Goal: Task Accomplishment & Management: Use online tool/utility

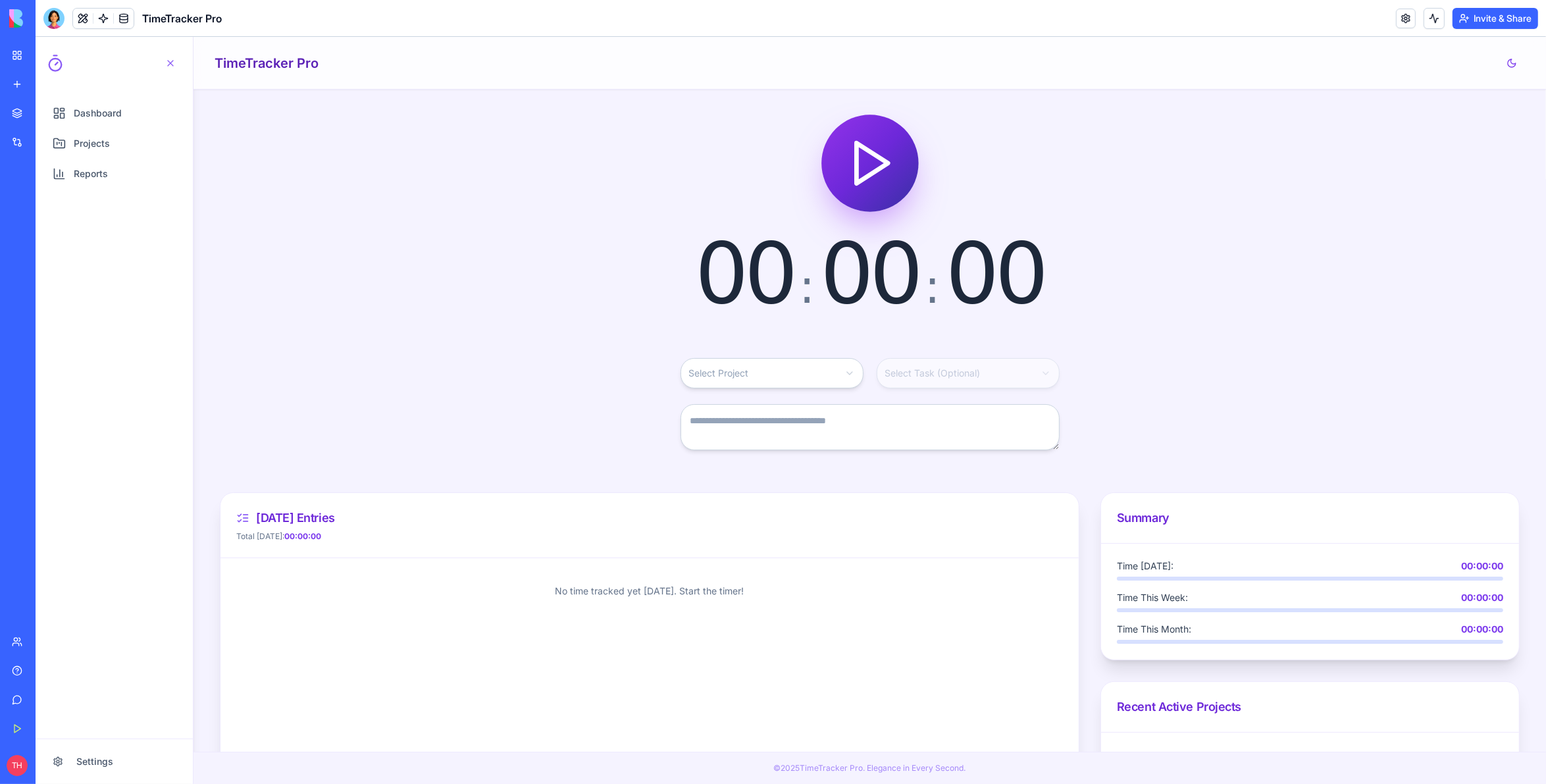
scroll to position [70, 0]
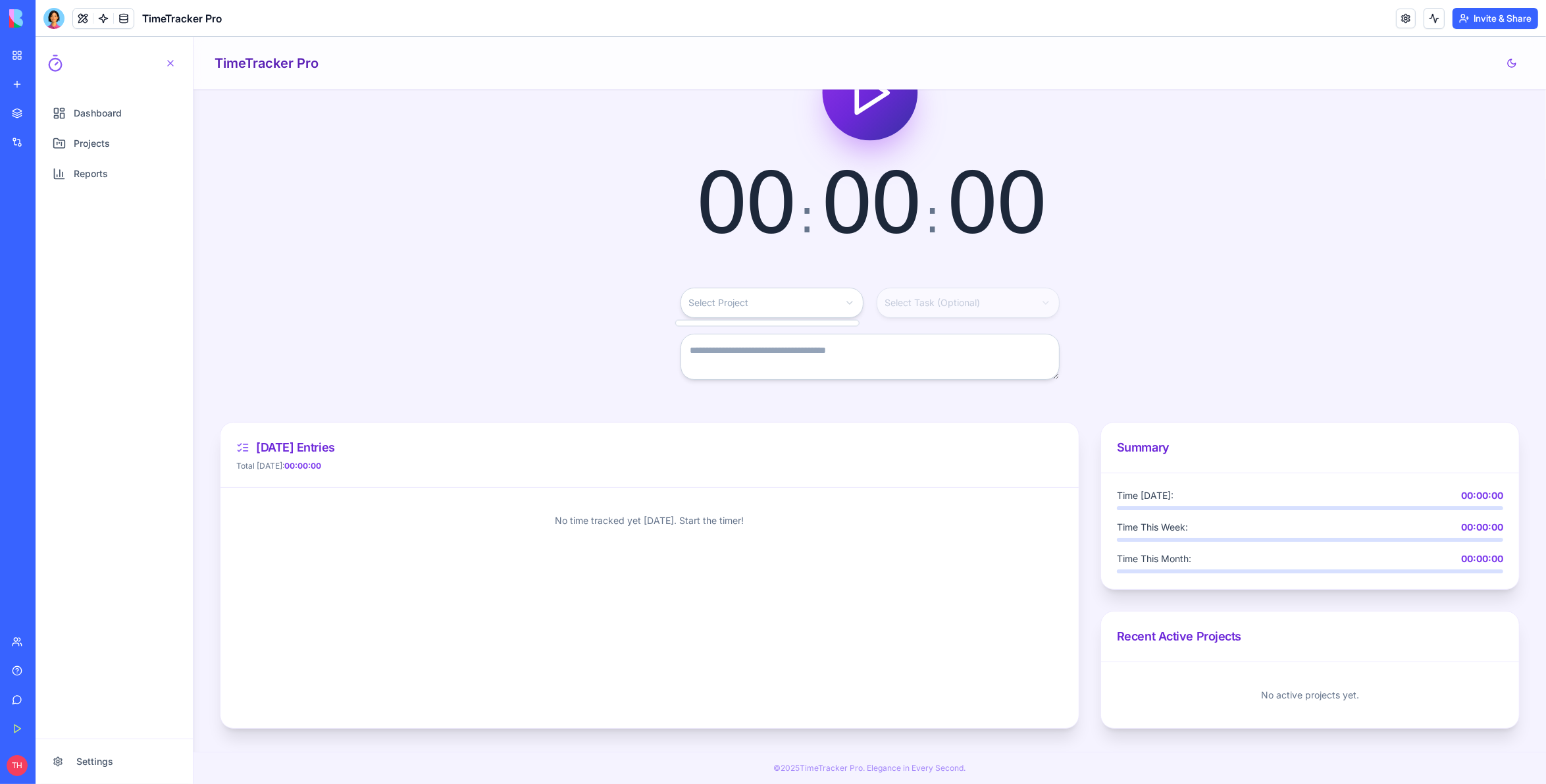
click at [771, 299] on html "Dashboard Projects Reports Settings Open navigation menu TimeTracker Pro 00 : 0…" at bounding box center [791, 410] width 1511 height 747
click at [900, 308] on html "Dashboard Projects Reports Settings Open navigation menu TimeTracker Pro 00 : 0…" at bounding box center [791, 410] width 1511 height 747
click at [799, 308] on html "Dashboard Projects Reports Settings Open navigation menu TimeTracker Pro 00 : 0…" at bounding box center [791, 410] width 1511 height 747
click at [734, 353] on html "Dashboard Projects Reports Settings Open navigation menu TimeTracker Pro 00 : 0…" at bounding box center [791, 410] width 1511 height 747
click at [719, 306] on html "Dashboard Projects Reports Settings Open navigation menu TimeTracker Pro 00 : 0…" at bounding box center [791, 410] width 1511 height 747
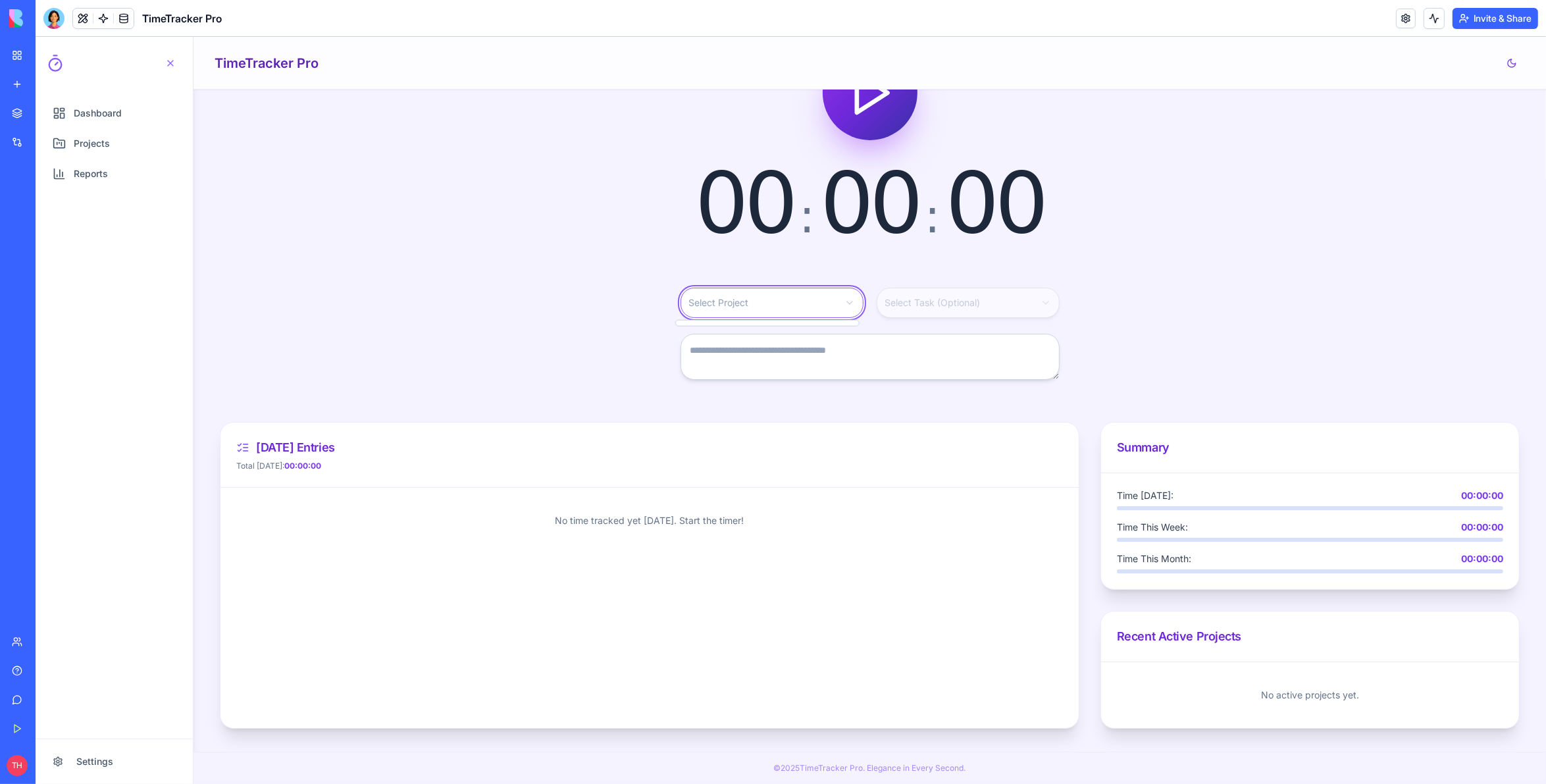
click at [524, 319] on html "Dashboard Projects Reports Settings Open navigation menu TimeTracker Pro 00 : 0…" at bounding box center [791, 410] width 1511 height 747
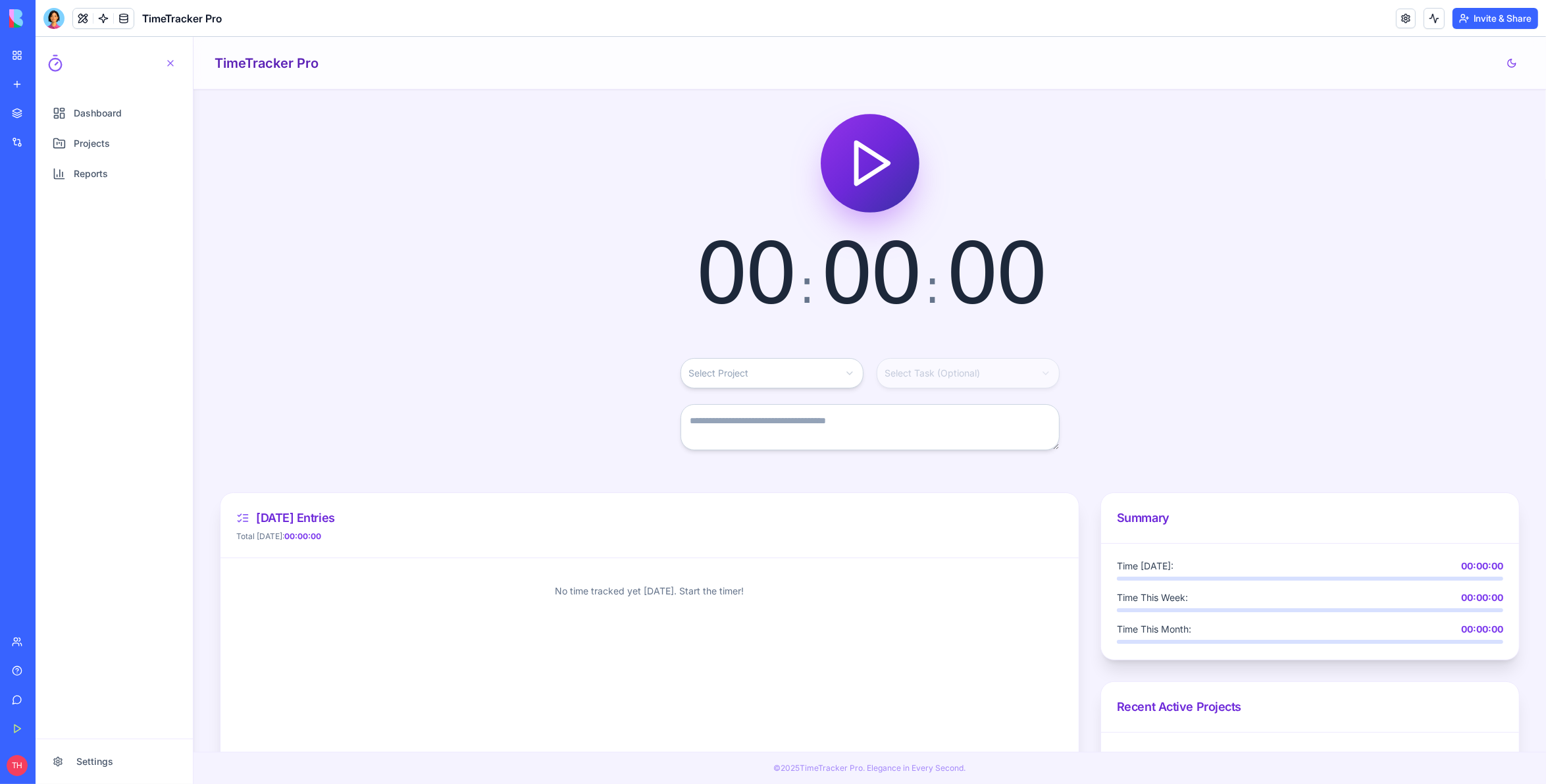
click at [20, 54] on link "My Workspace" at bounding box center [30, 55] width 53 height 26
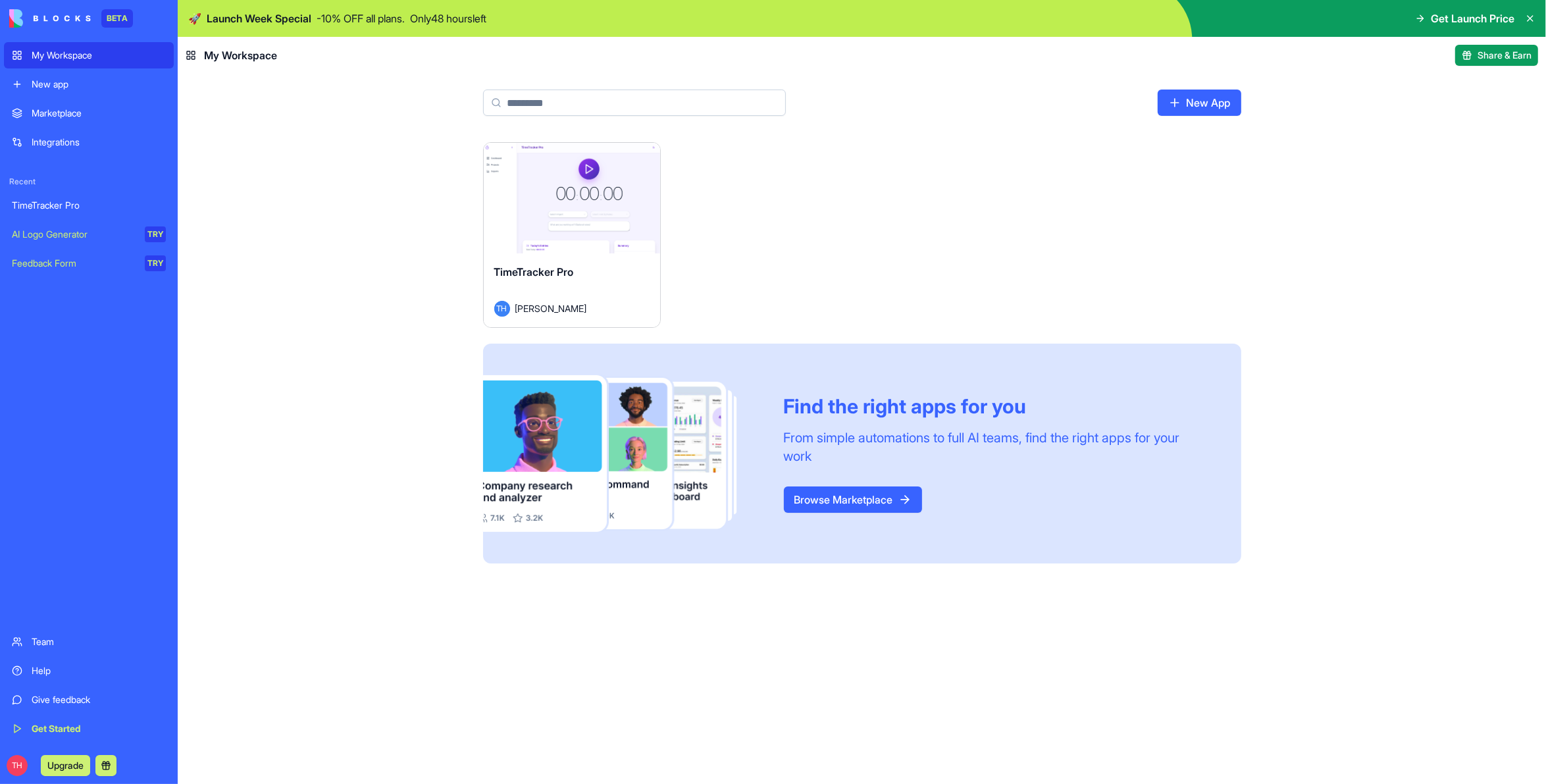
click at [856, 497] on link "Browse Marketplace" at bounding box center [853, 500] width 138 height 26
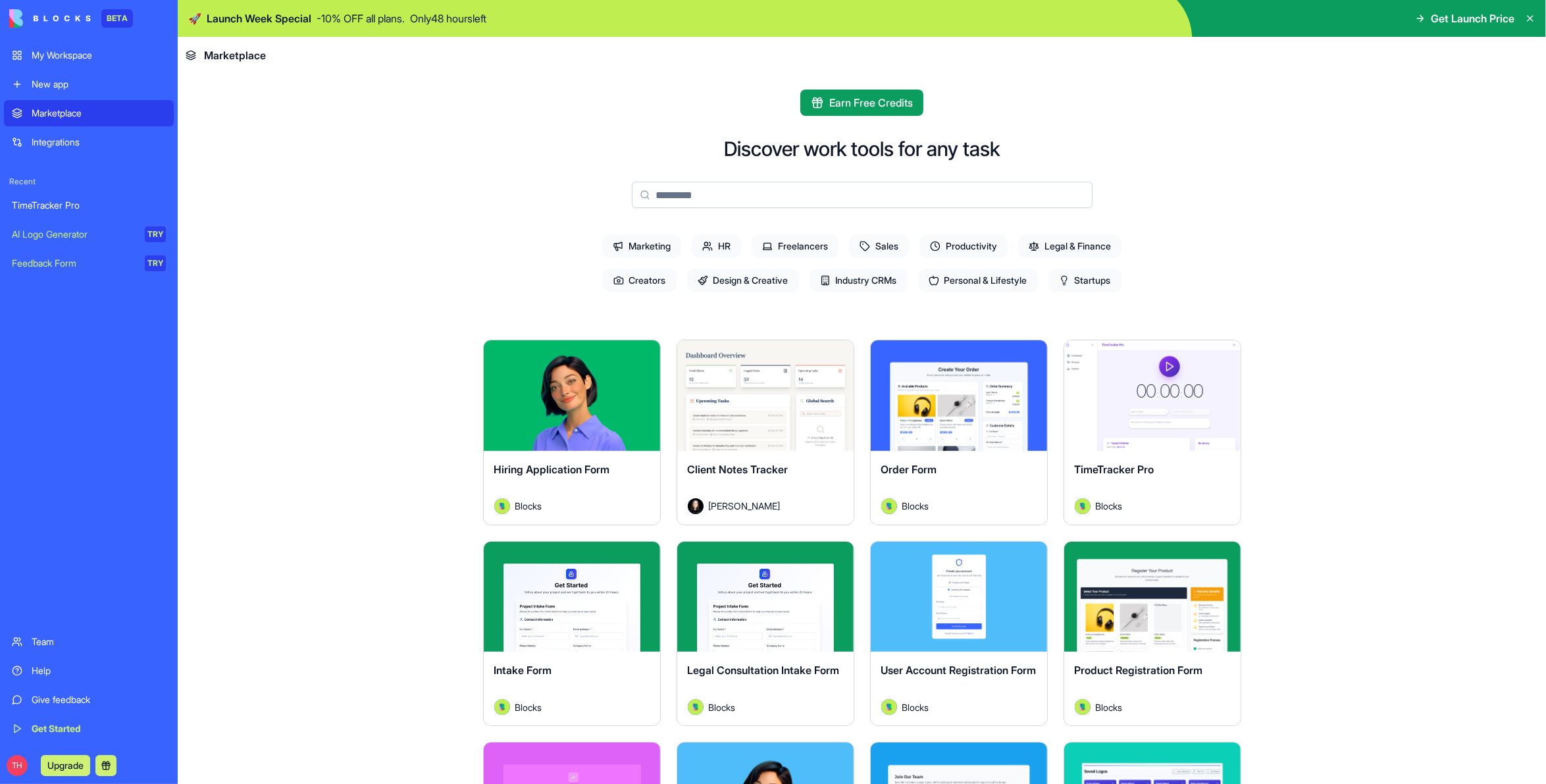
click at [755, 397] on button "Explore" at bounding box center [765, 395] width 98 height 26
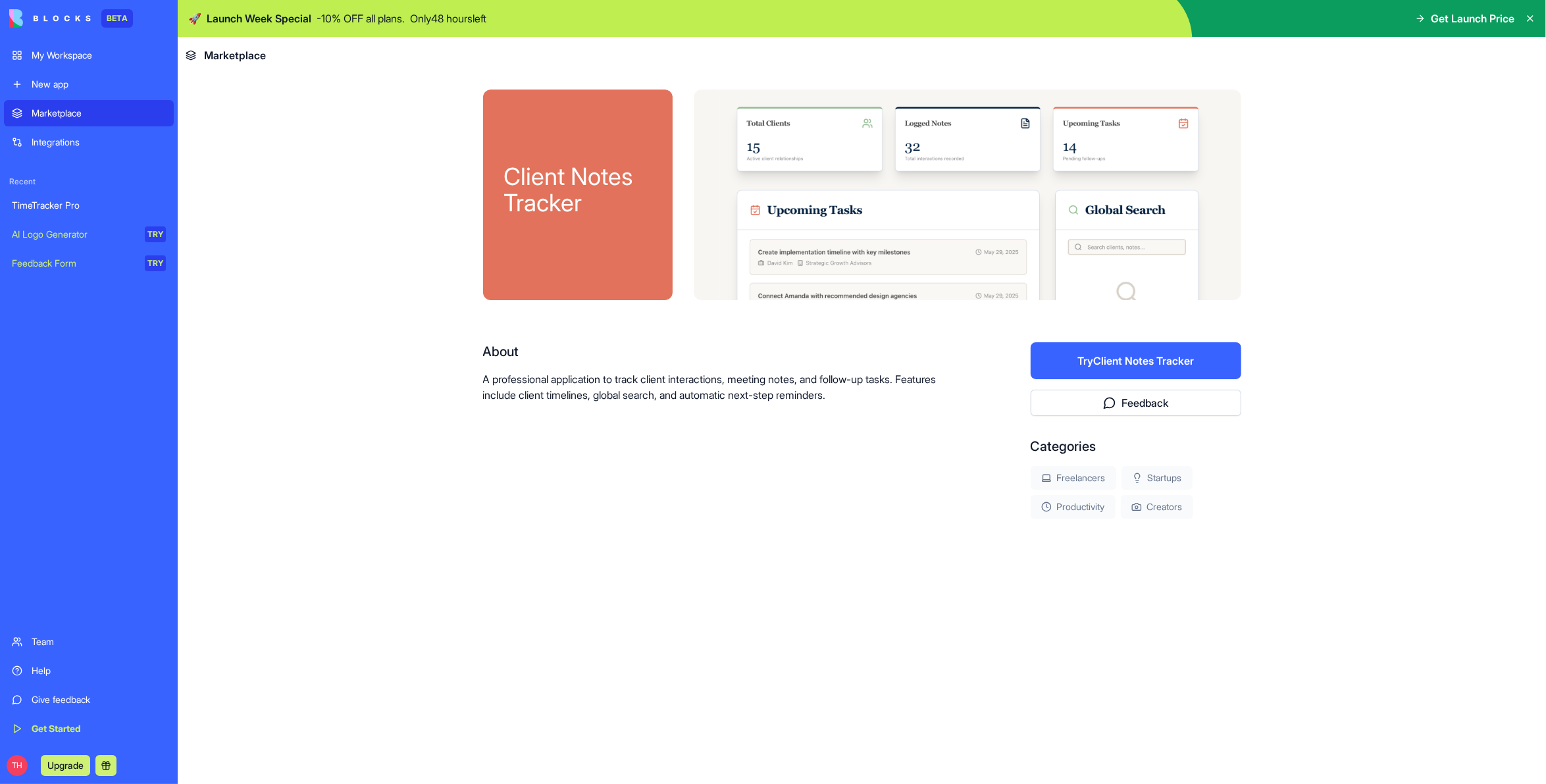
click at [1134, 363] on button "Try Client Notes Tracker" at bounding box center [1135, 361] width 211 height 37
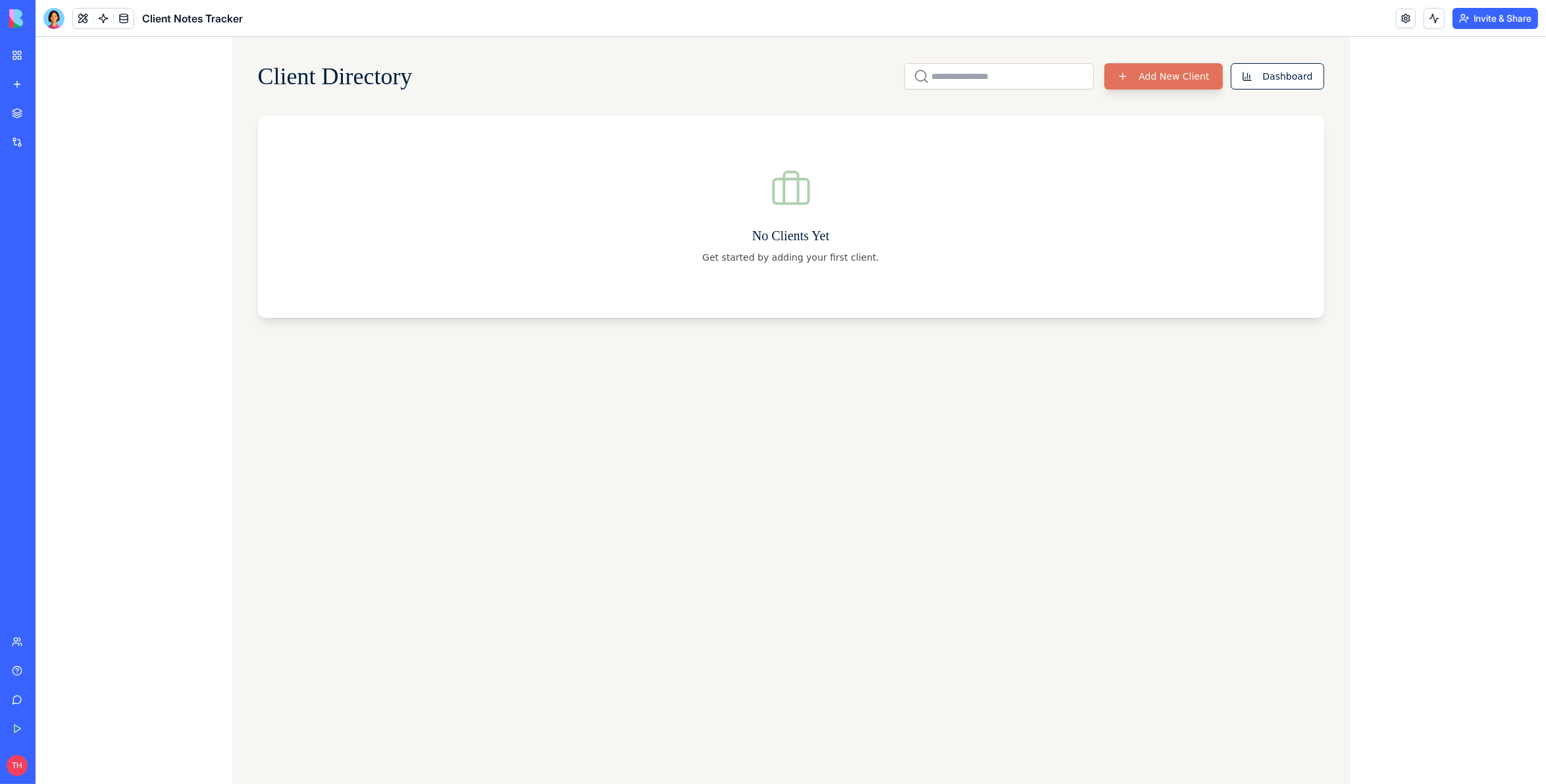
click at [1170, 79] on button "Add New Client" at bounding box center [1163, 76] width 118 height 26
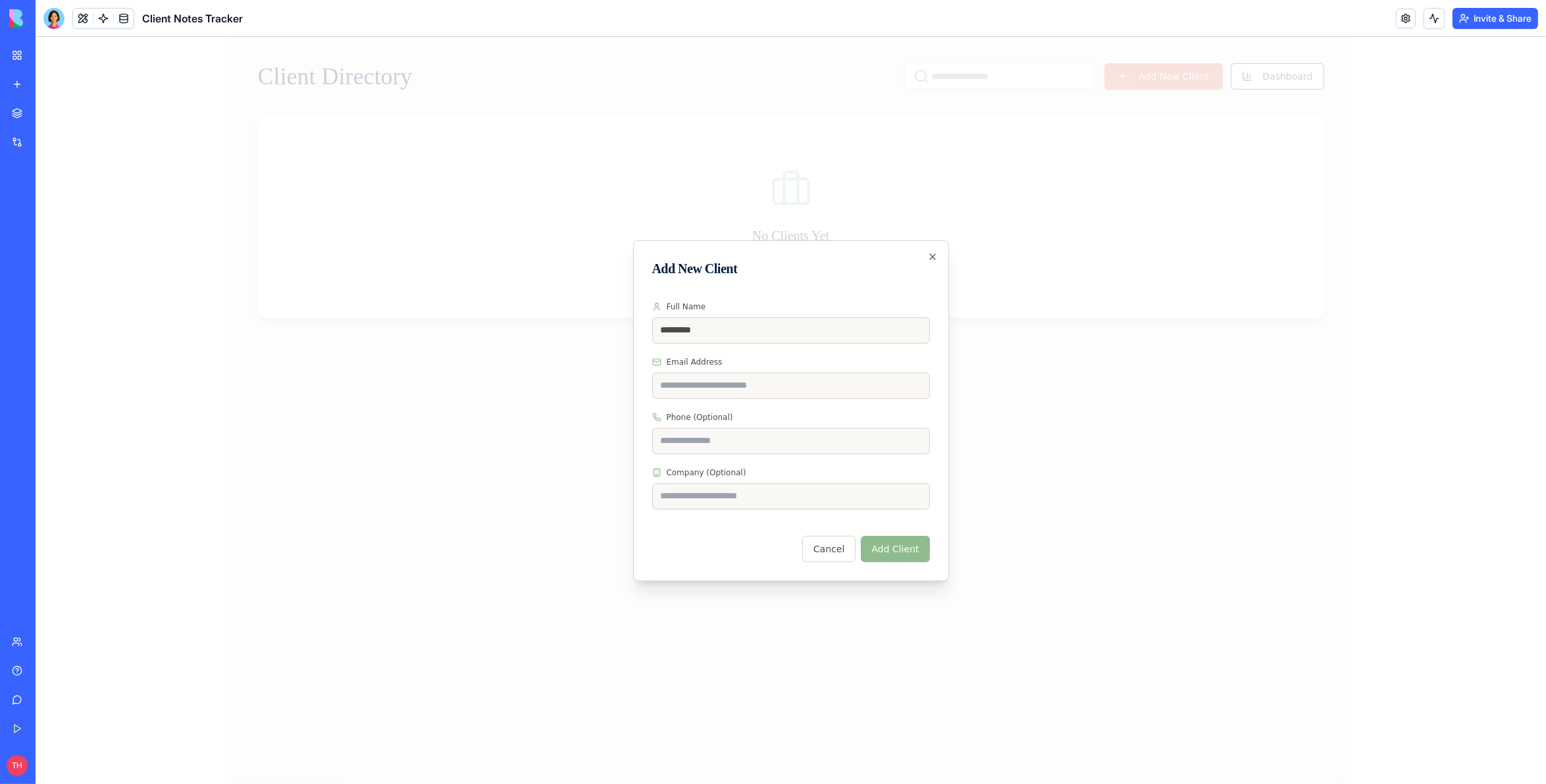
type input "*********"
click at [712, 386] on input "Email Address" at bounding box center [791, 385] width 278 height 26
type input "**********"
click at [909, 549] on button "Add Client" at bounding box center [895, 549] width 69 height 26
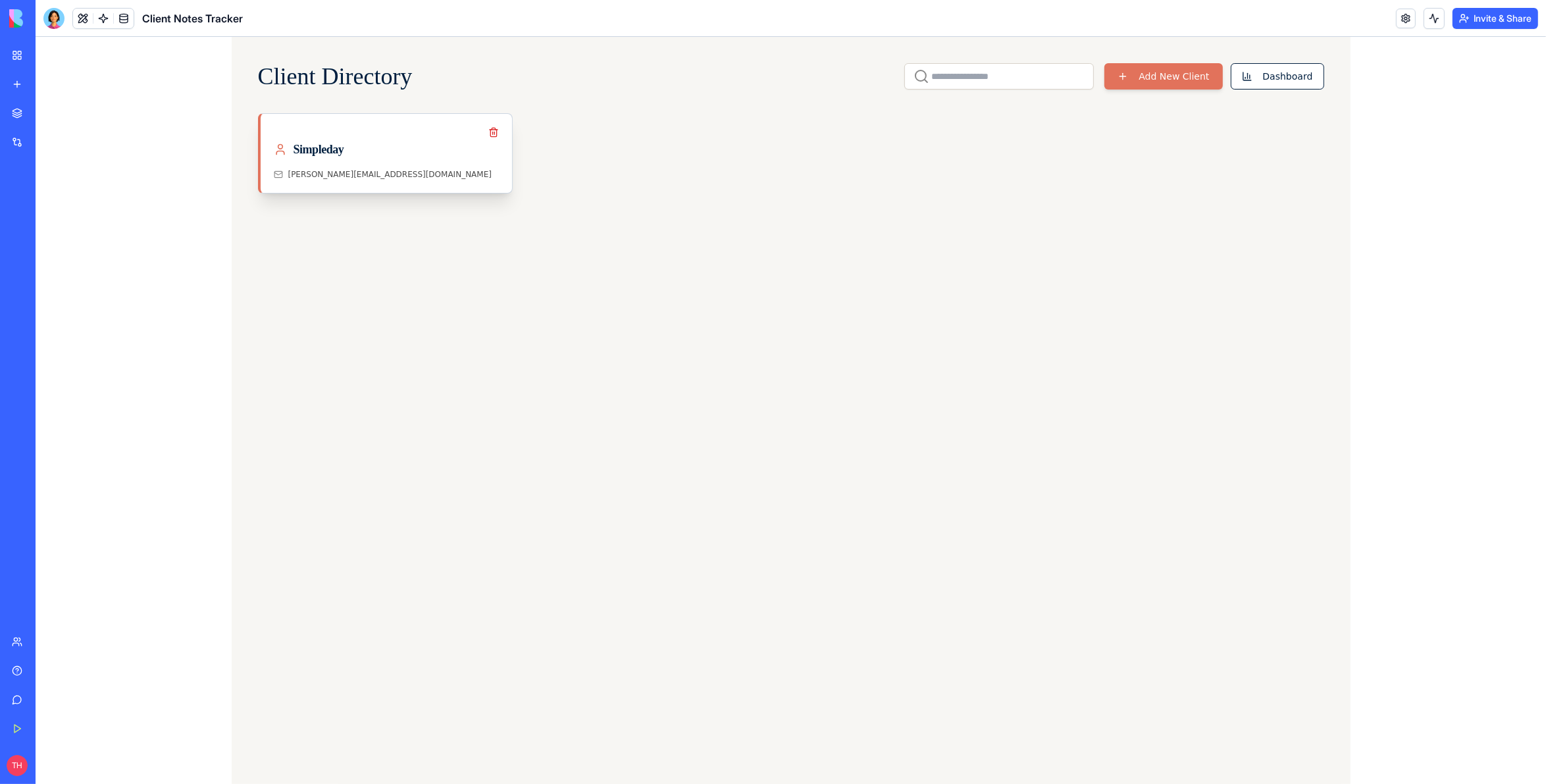
click at [369, 143] on div "Simpleday" at bounding box center [386, 149] width 225 height 18
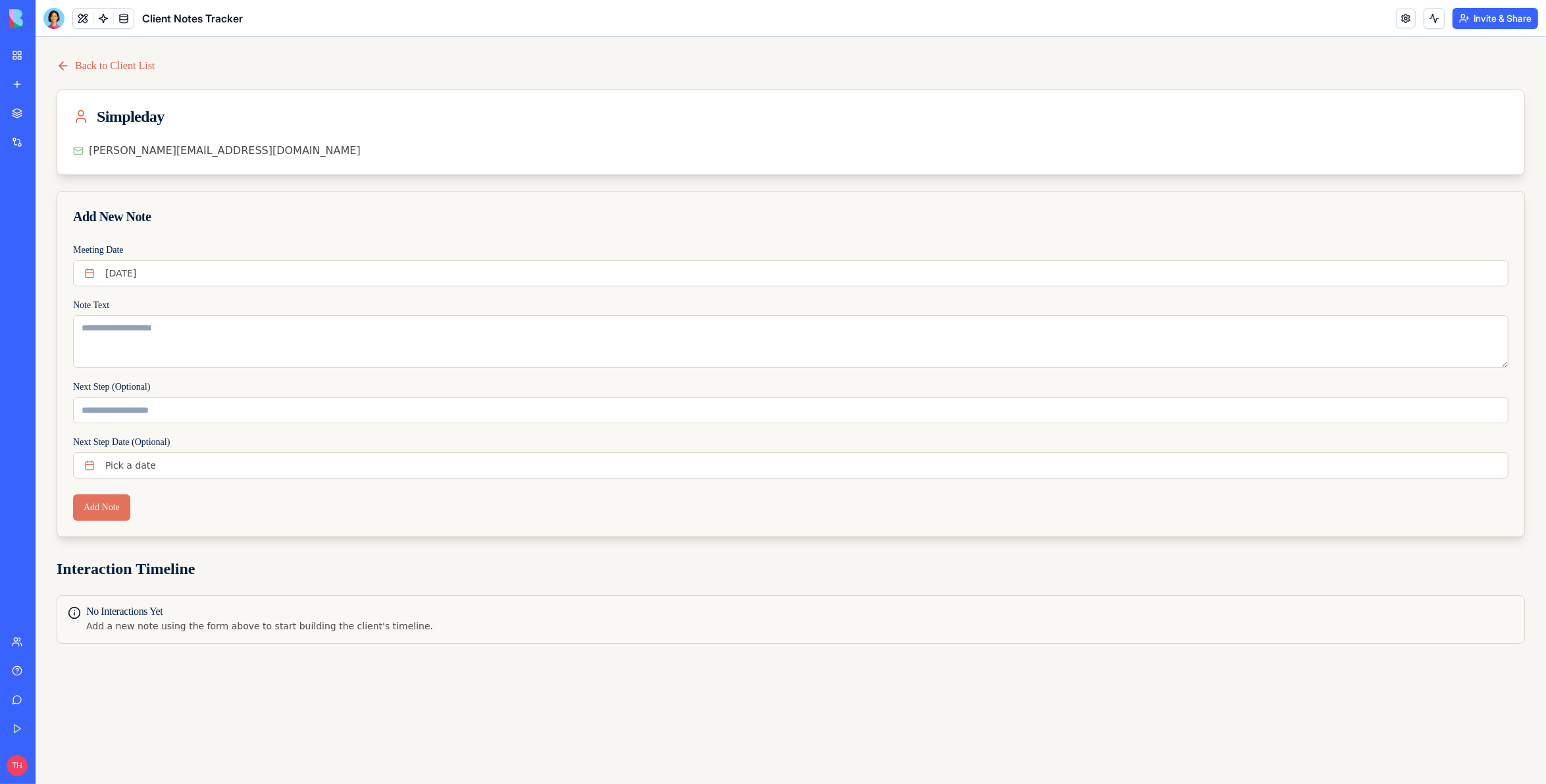
click at [105, 67] on link "Back to Client List" at bounding box center [105, 66] width 98 height 16
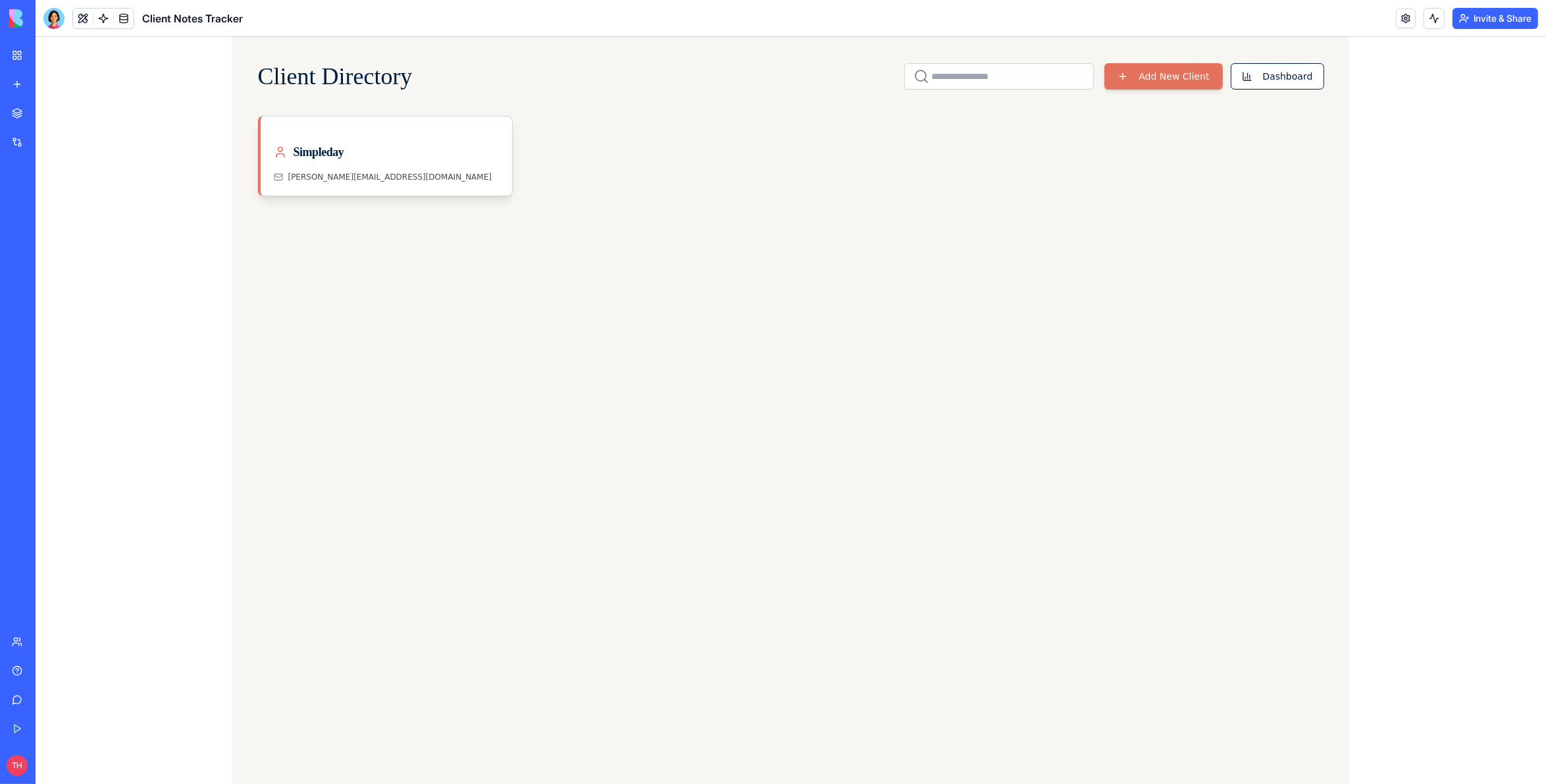
click at [49, 136] on div "Integrations" at bounding box center [41, 142] width 17 height 13
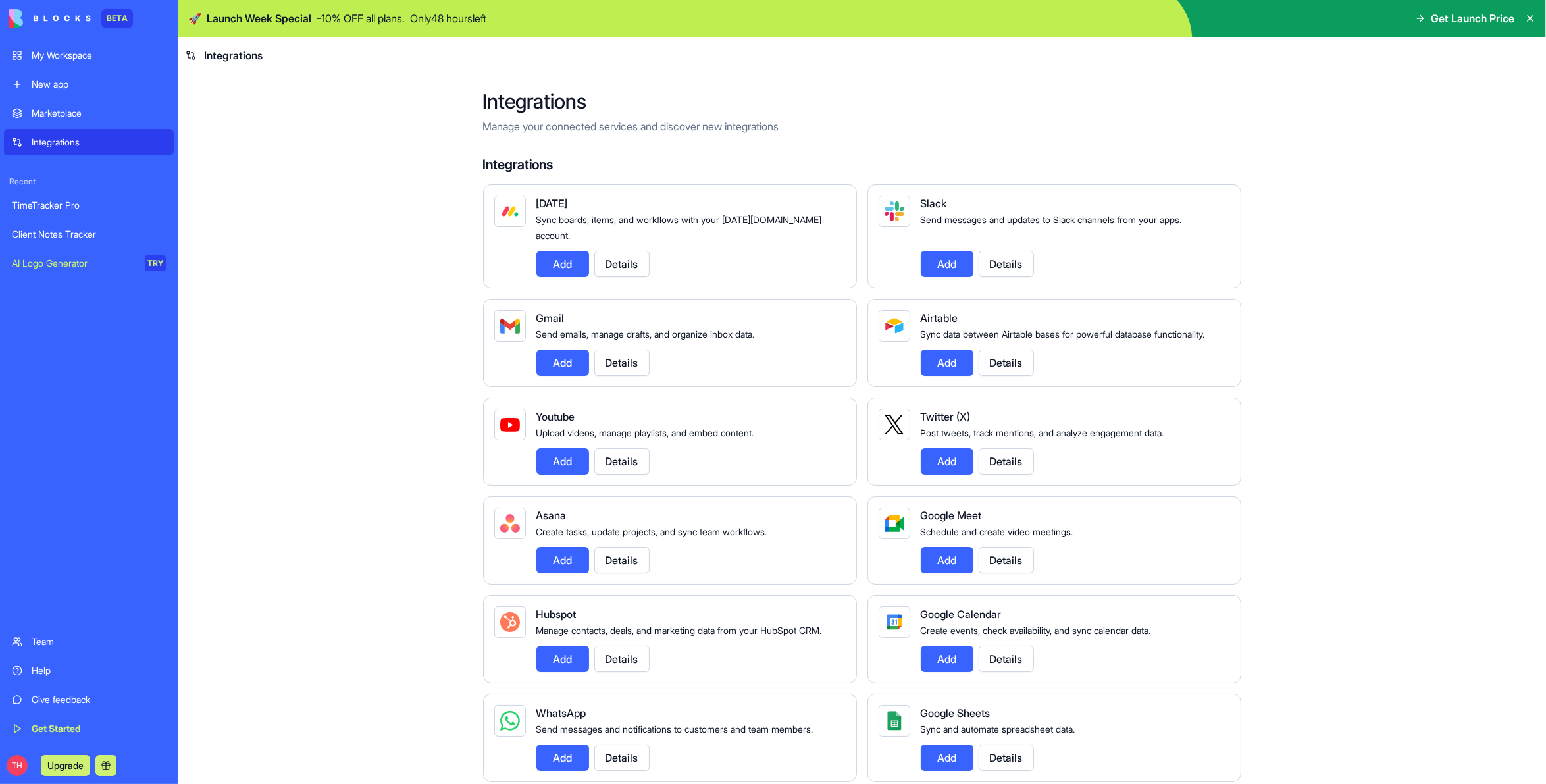
click at [553, 452] on button "Add" at bounding box center [563, 461] width 53 height 26
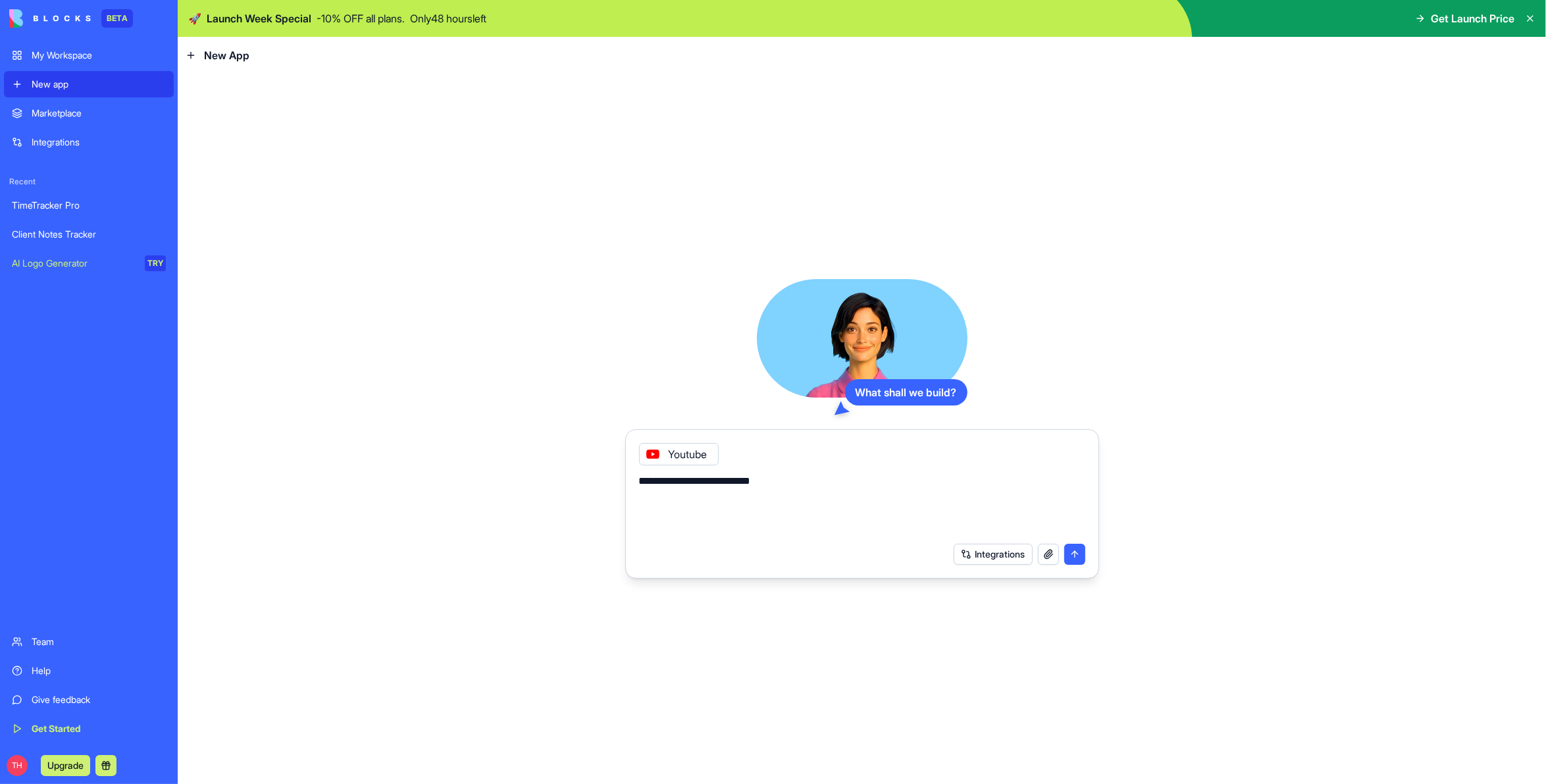
type textarea "**********"
click at [54, 727] on div "Get Started" at bounding box center [98, 728] width 134 height 13
